Goal: Task Accomplishment & Management: Manage account settings

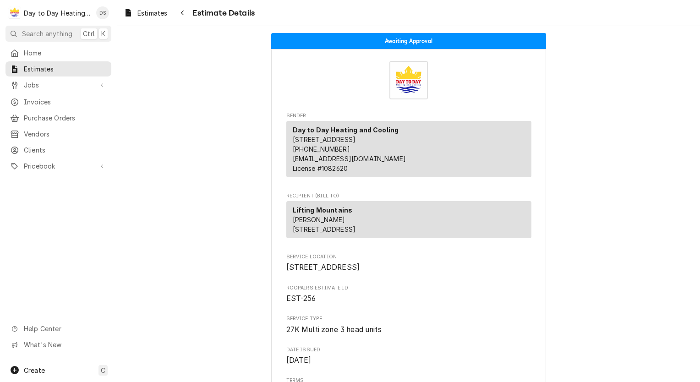
scroll to position [2320, 0]
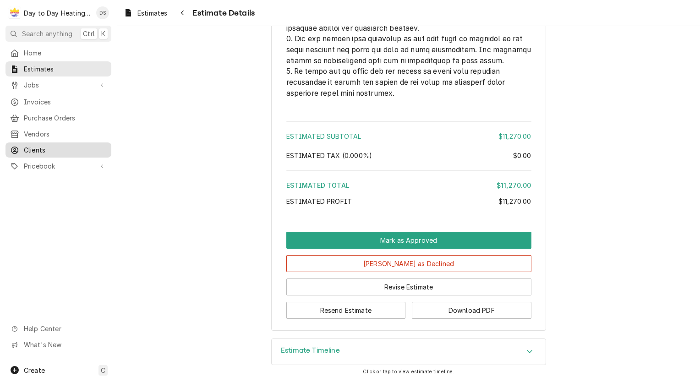
click at [53, 145] on span "Clients" at bounding box center [65, 150] width 83 height 10
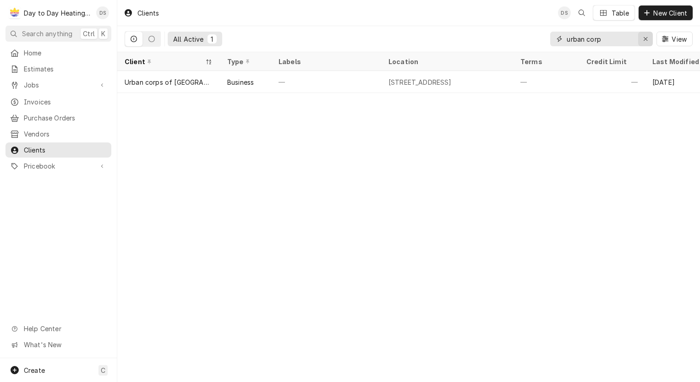
click at [649, 38] on div "Erase input" at bounding box center [645, 38] width 9 height 9
click at [620, 39] on input "Dynamic Content Wrapper" at bounding box center [610, 39] width 86 height 15
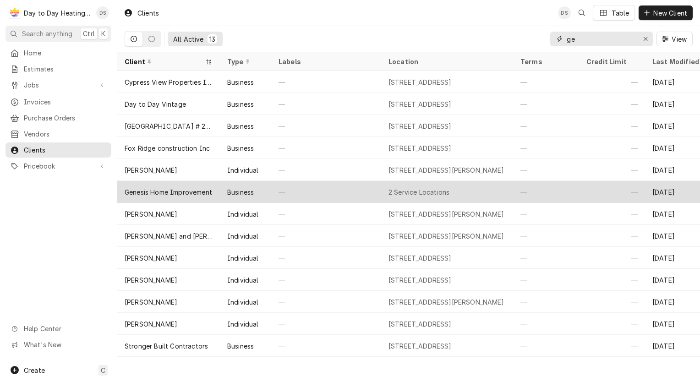
type input "ge"
click at [218, 189] on div "Genesis Home Improvement" at bounding box center [168, 192] width 103 height 22
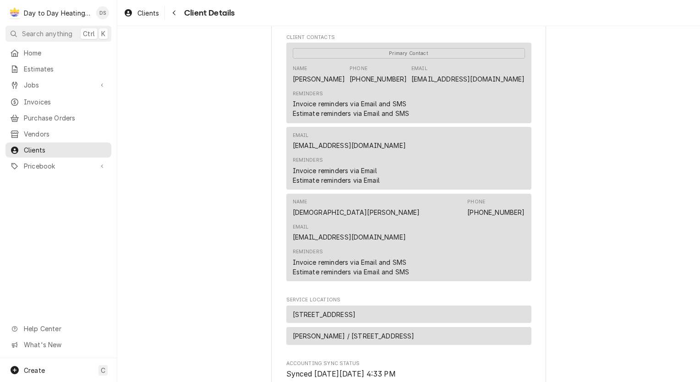
scroll to position [275, 0]
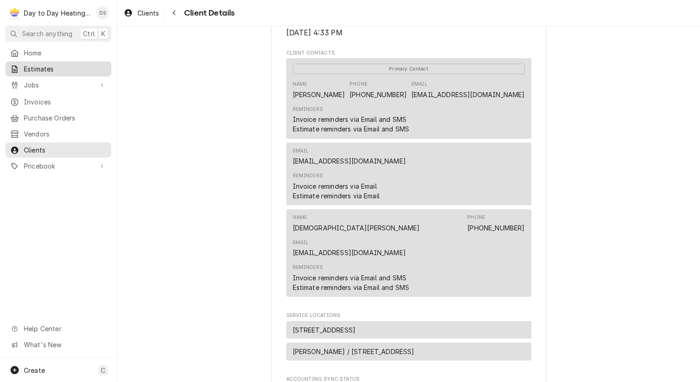
click at [66, 72] on div "Estimates" at bounding box center [58, 68] width 102 height 11
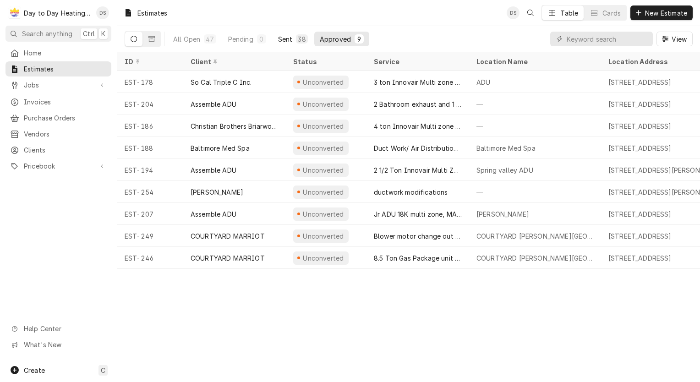
click at [288, 40] on div "Sent" at bounding box center [285, 39] width 15 height 10
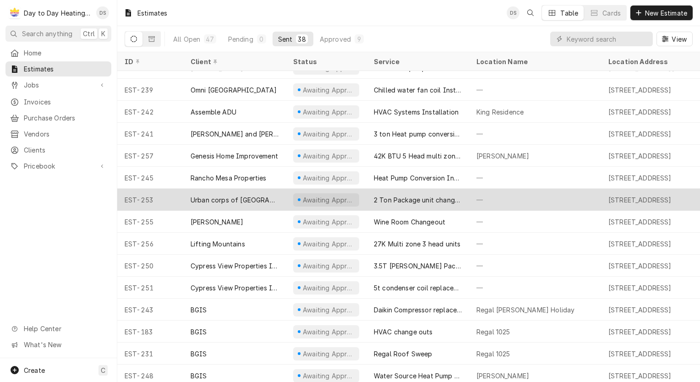
scroll to position [530, 0]
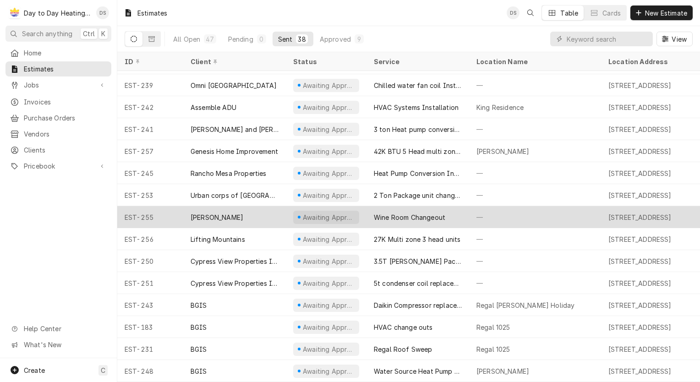
click at [228, 209] on div "[PERSON_NAME]" at bounding box center [234, 217] width 103 height 22
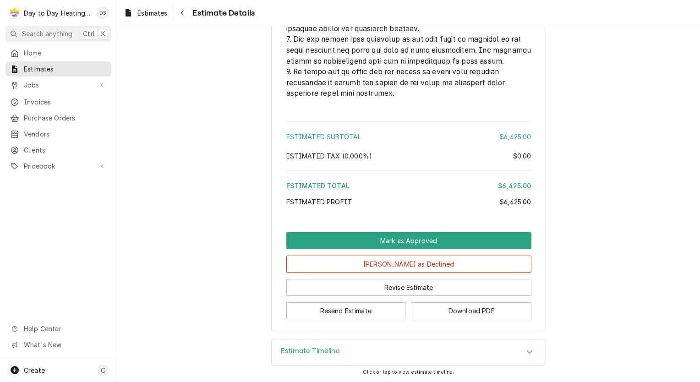
scroll to position [2823, 0]
click at [365, 310] on button "Resend Estimate" at bounding box center [347, 311] width 120 height 17
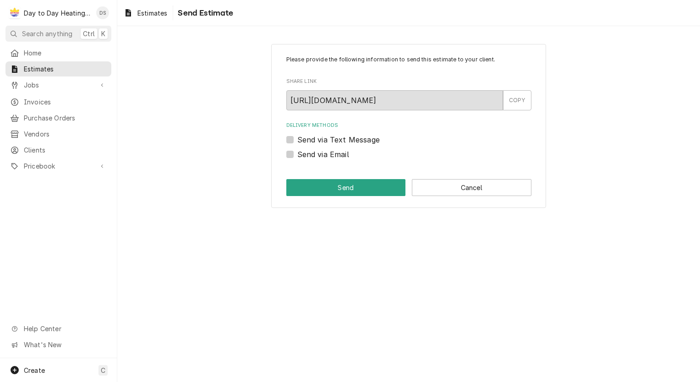
click at [325, 151] on label "Send via Email" at bounding box center [324, 154] width 52 height 11
click at [325, 151] on input "Send via Email" at bounding box center [420, 159] width 245 height 20
checkbox input "true"
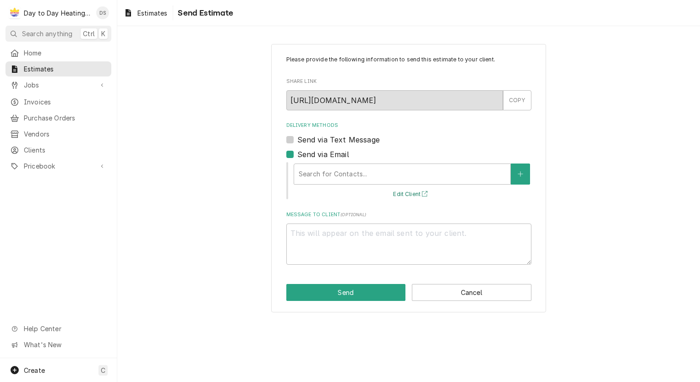
click at [410, 193] on button "Edit Client" at bounding box center [412, 194] width 40 height 11
type textarea "x"
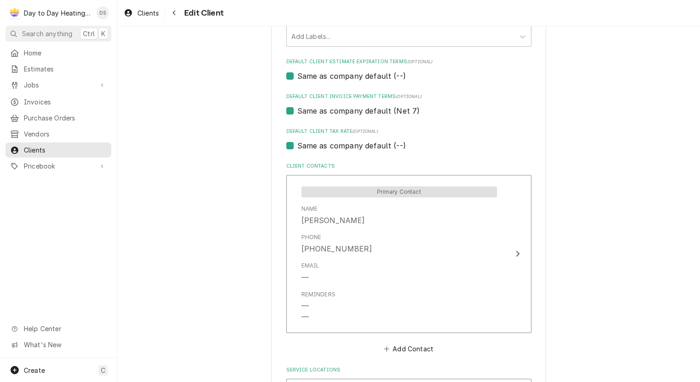
scroll to position [413, 0]
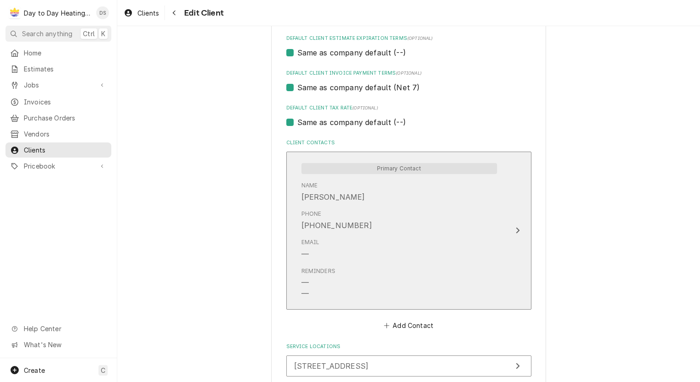
click at [398, 280] on div "Reminders — —" at bounding box center [400, 283] width 196 height 39
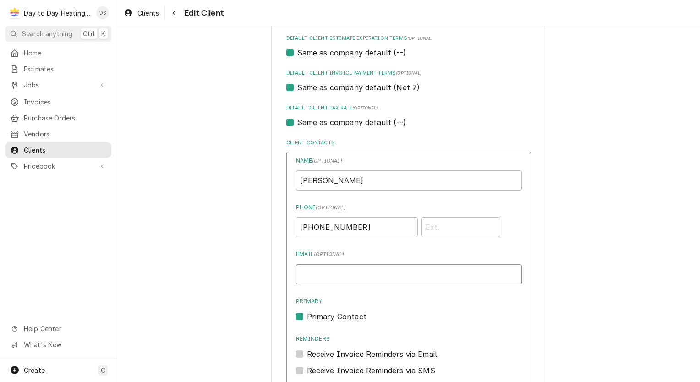
drag, startPoint x: 336, startPoint y: 271, endPoint x: 345, endPoint y: 271, distance: 9.2
click at [336, 272] on input "Email ( optional )" at bounding box center [409, 275] width 226 height 20
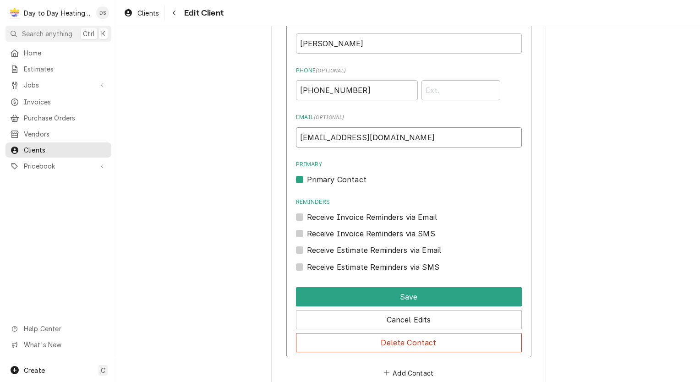
scroll to position [550, 0]
type input "[EMAIL_ADDRESS][DOMAIN_NAME]"
click at [307, 215] on label "Receive Invoice Reminders via Email" at bounding box center [372, 216] width 131 height 11
click at [307, 215] on input "Reminders" at bounding box center [420, 221] width 226 height 20
checkbox input "true"
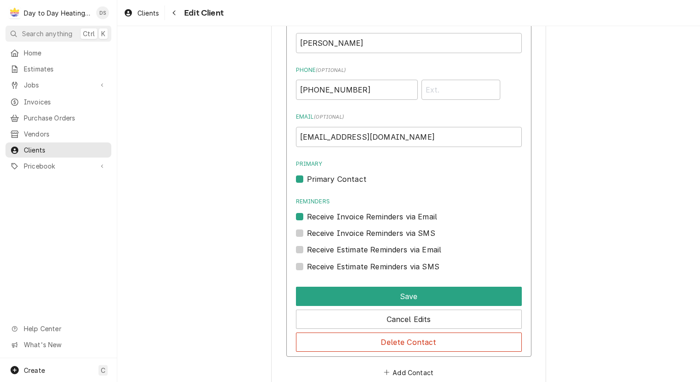
click at [307, 234] on label "Receive Invoice Reminders via SMS" at bounding box center [371, 233] width 128 height 11
click at [307, 234] on input "Contact Edit Form" at bounding box center [420, 238] width 226 height 20
checkbox input "true"
click at [307, 248] on label "Receive Estimate Reminders via Email" at bounding box center [374, 249] width 135 height 11
click at [307, 248] on input "Contact Edit Form" at bounding box center [420, 254] width 226 height 20
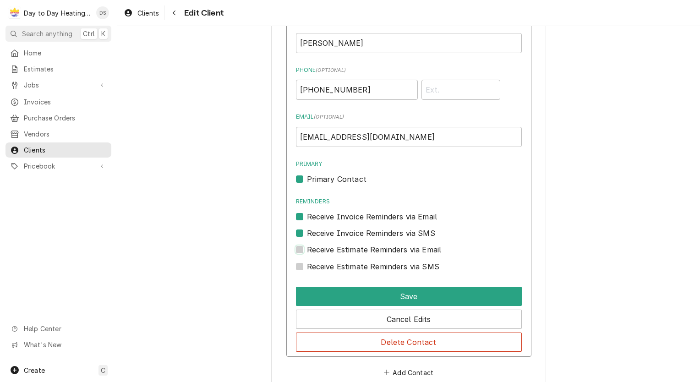
checkbox input "true"
click at [307, 265] on label "Receive Estimate Reminders via SMS" at bounding box center [373, 266] width 132 height 11
click at [307, 265] on input "Contact Edit Form" at bounding box center [420, 271] width 226 height 20
checkbox input "true"
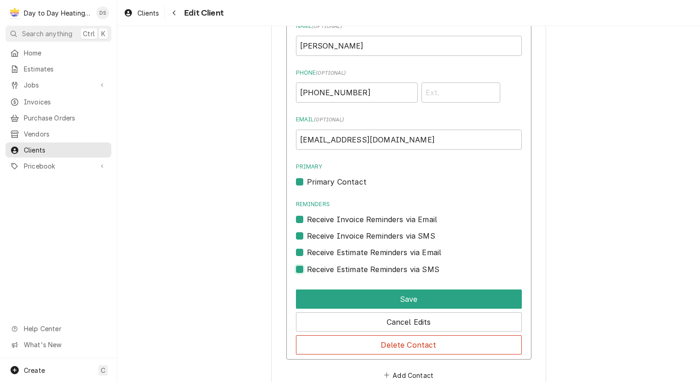
scroll to position [596, 0]
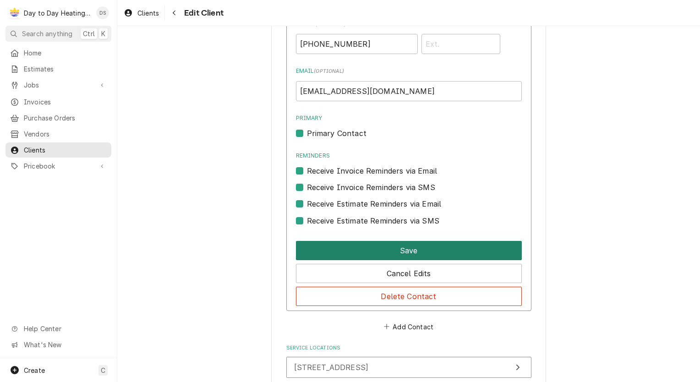
click at [374, 244] on button "Save" at bounding box center [409, 250] width 226 height 19
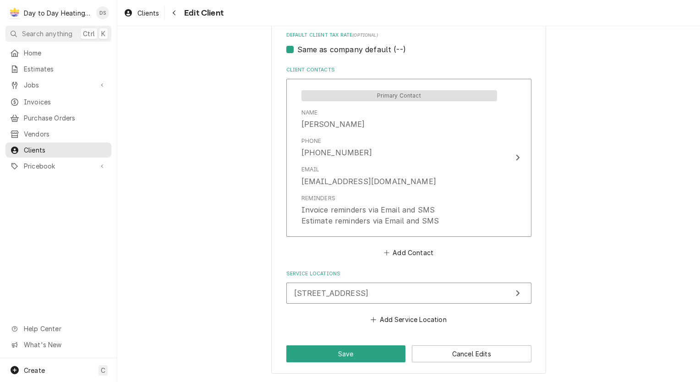
scroll to position [483, 0]
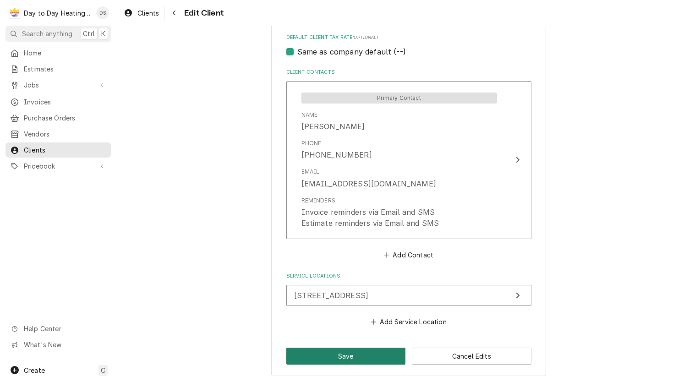
click at [348, 353] on button "Save" at bounding box center [347, 356] width 120 height 17
type textarea "x"
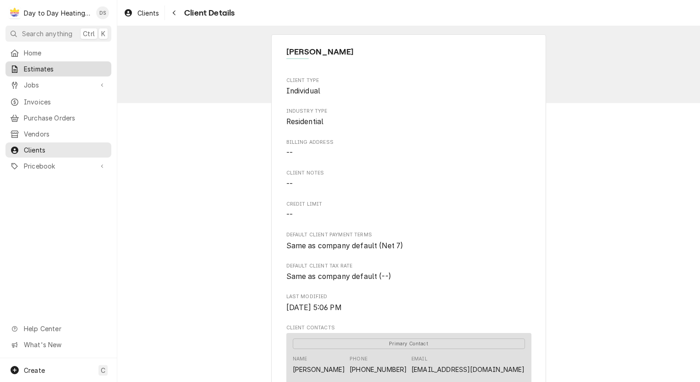
click at [49, 66] on span "Estimates" at bounding box center [65, 69] width 83 height 10
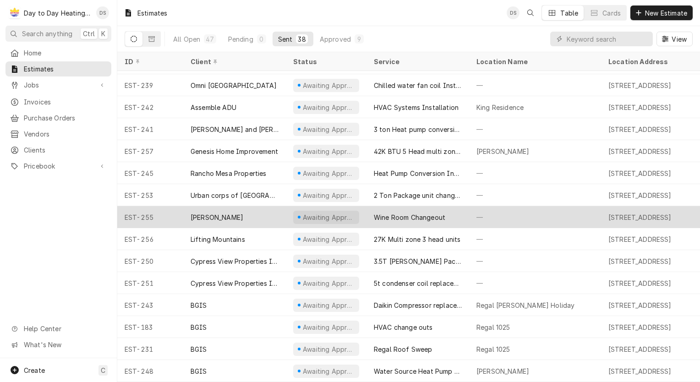
scroll to position [530, 0]
click at [246, 207] on div "[PERSON_NAME]" at bounding box center [234, 217] width 103 height 22
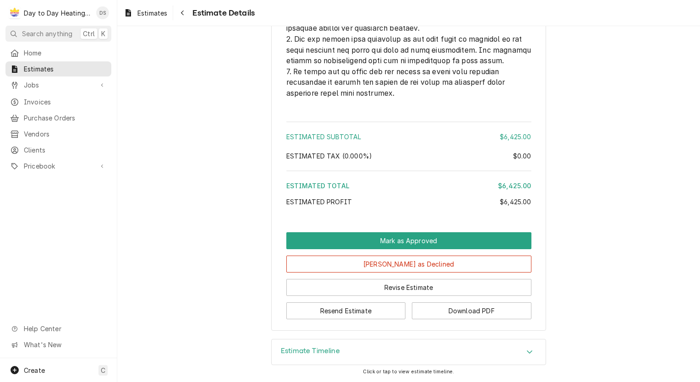
scroll to position [2823, 0]
click at [371, 314] on button "Resend Estimate" at bounding box center [347, 311] width 120 height 17
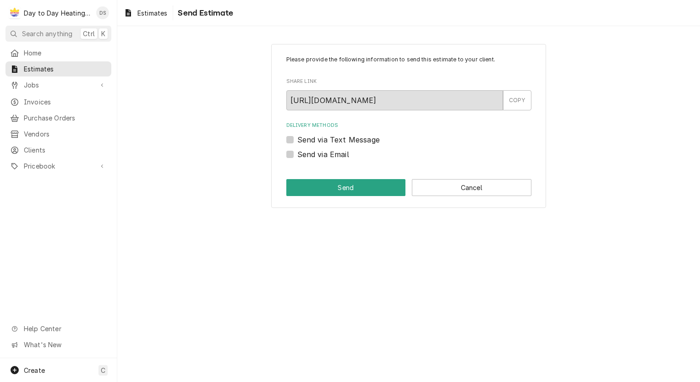
click at [332, 150] on label "Send via Email" at bounding box center [324, 154] width 52 height 11
click at [332, 150] on input "Send via Email" at bounding box center [420, 159] width 245 height 20
checkbox input "true"
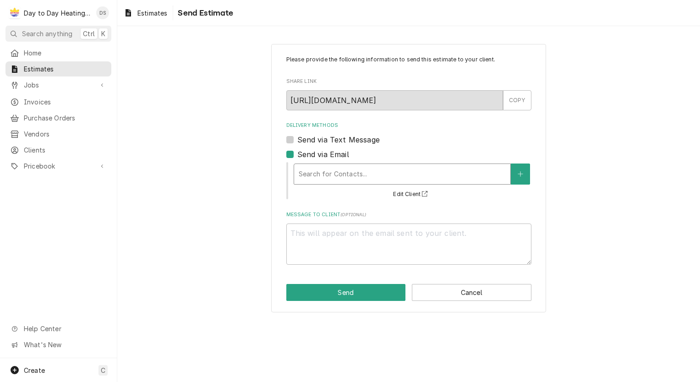
click at [345, 169] on div "Delivery Methods" at bounding box center [402, 174] width 207 height 17
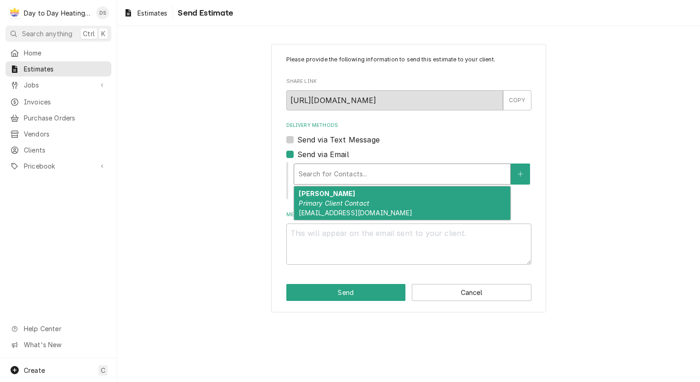
click at [351, 209] on span "jelder@sdsu.edu" at bounding box center [355, 213] width 113 height 8
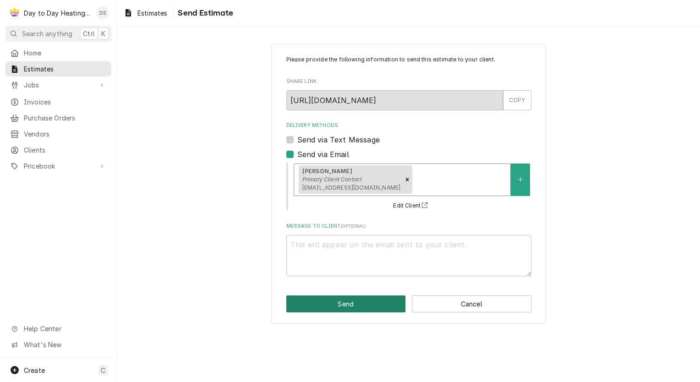
click at [365, 305] on button "Send" at bounding box center [347, 304] width 120 height 17
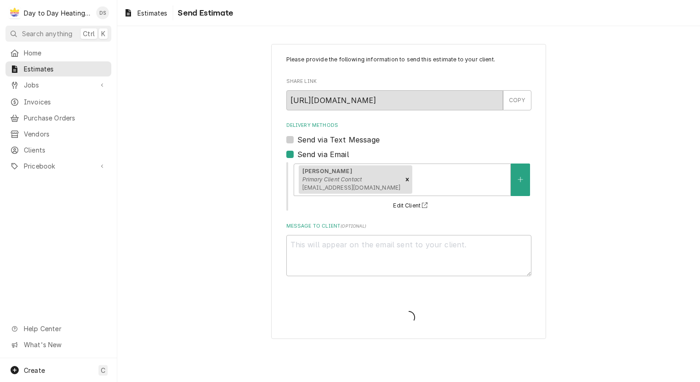
type textarea "x"
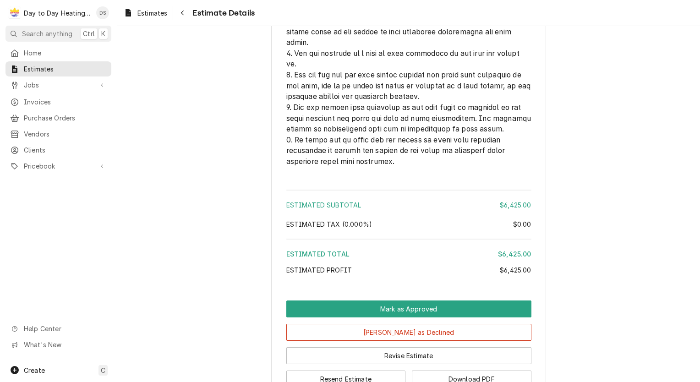
scroll to position [2823, 0]
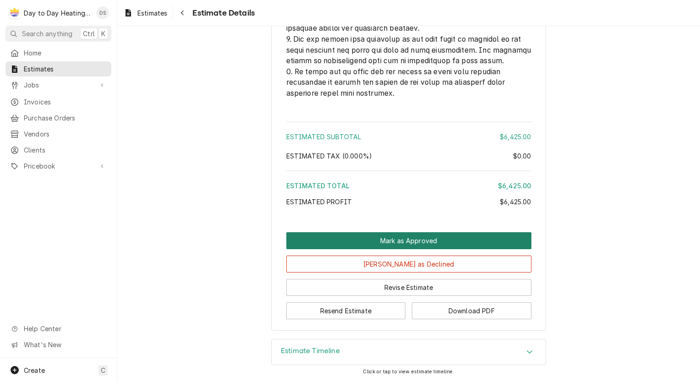
click at [394, 241] on button "Mark as Approved" at bounding box center [409, 240] width 245 height 17
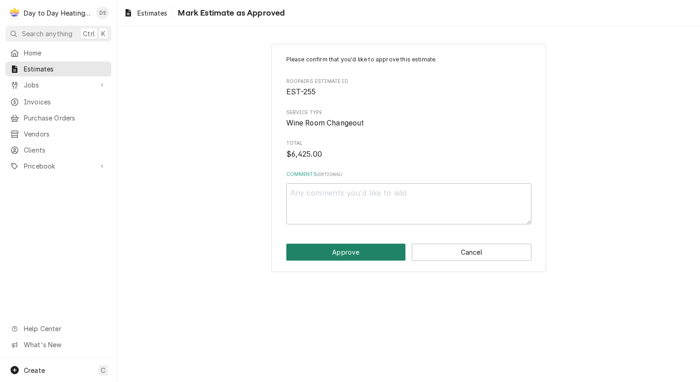
click at [352, 250] on button "Approve" at bounding box center [347, 252] width 120 height 17
type textarea "x"
